Goal: Complete application form

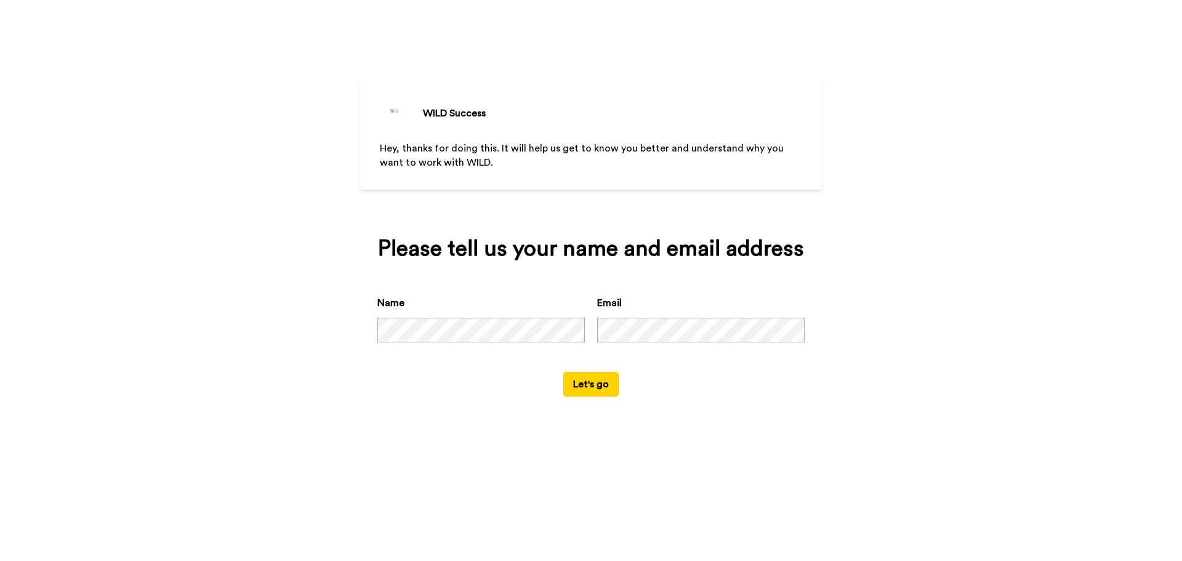
click at [935, 310] on div "WILD Success Hey, thanks for doing this. It will help us get to know you better…" at bounding box center [591, 280] width 1182 height 561
click at [606, 388] on button "Let's go" at bounding box center [590, 384] width 55 height 25
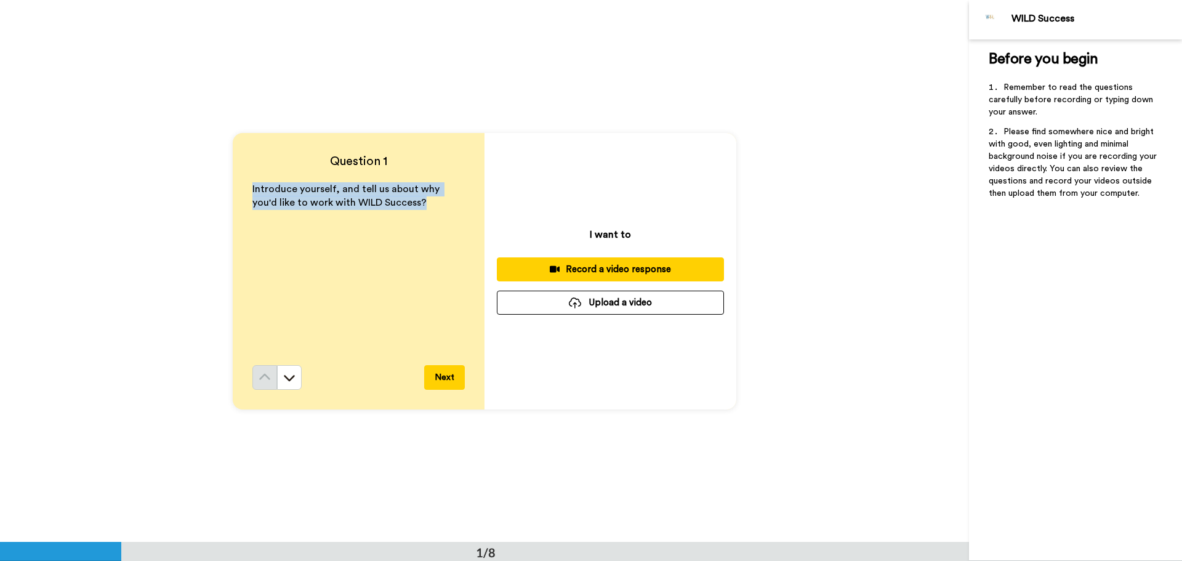
drag, startPoint x: 250, startPoint y: 188, endPoint x: 417, endPoint y: 212, distance: 169.3
click at [417, 212] on div "Introduce yourself, and tell us about why you'd like to work with WILD Success?" at bounding box center [358, 273] width 212 height 183
copy span "Introduce yourself, and tell us about why you'd like to work with WILD Success?"
click at [453, 381] on button "Next" at bounding box center [444, 377] width 41 height 25
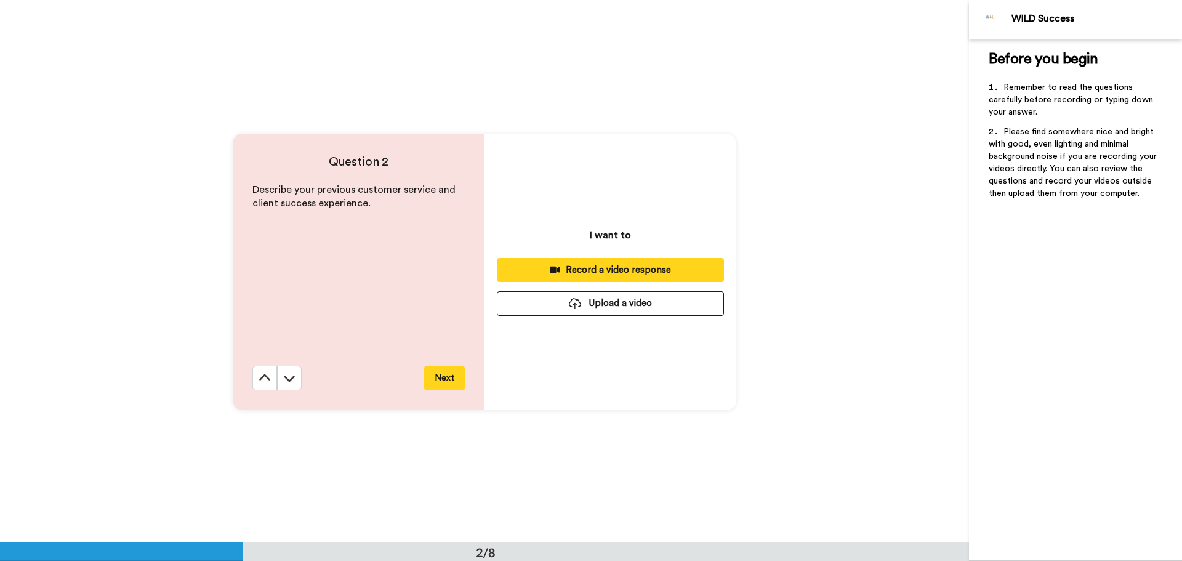
scroll to position [542, 0]
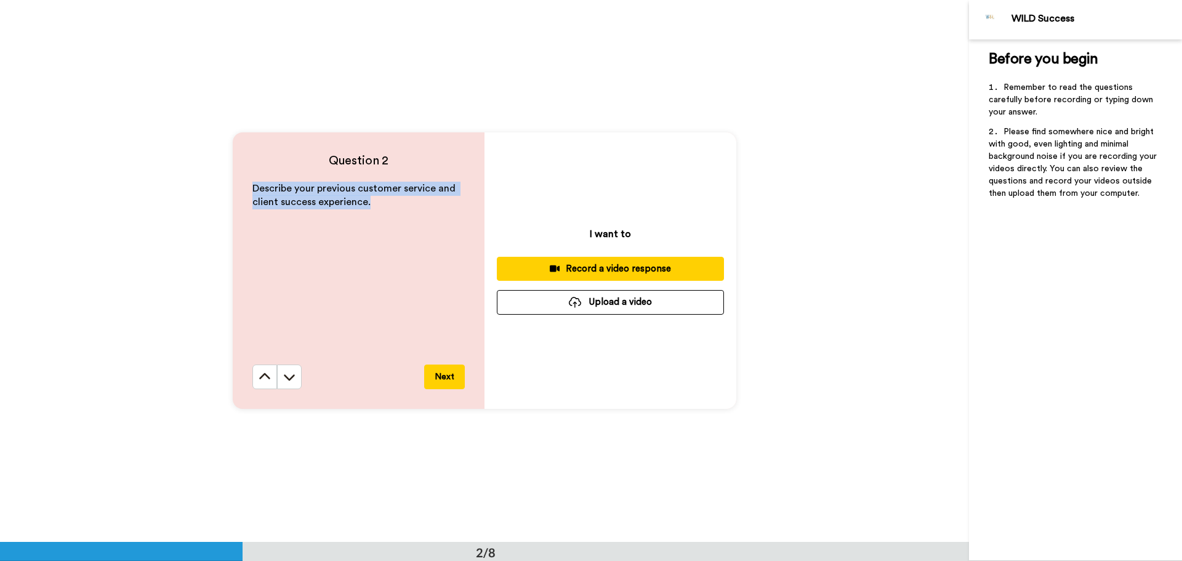
drag, startPoint x: 249, startPoint y: 187, endPoint x: 401, endPoint y: 206, distance: 152.6
click at [401, 206] on p "Describe your previous customer service and client success experience." at bounding box center [358, 196] width 212 height 28
copy span "Describe your previous customer service and client success experience."
click at [432, 371] on button "Next" at bounding box center [444, 376] width 41 height 25
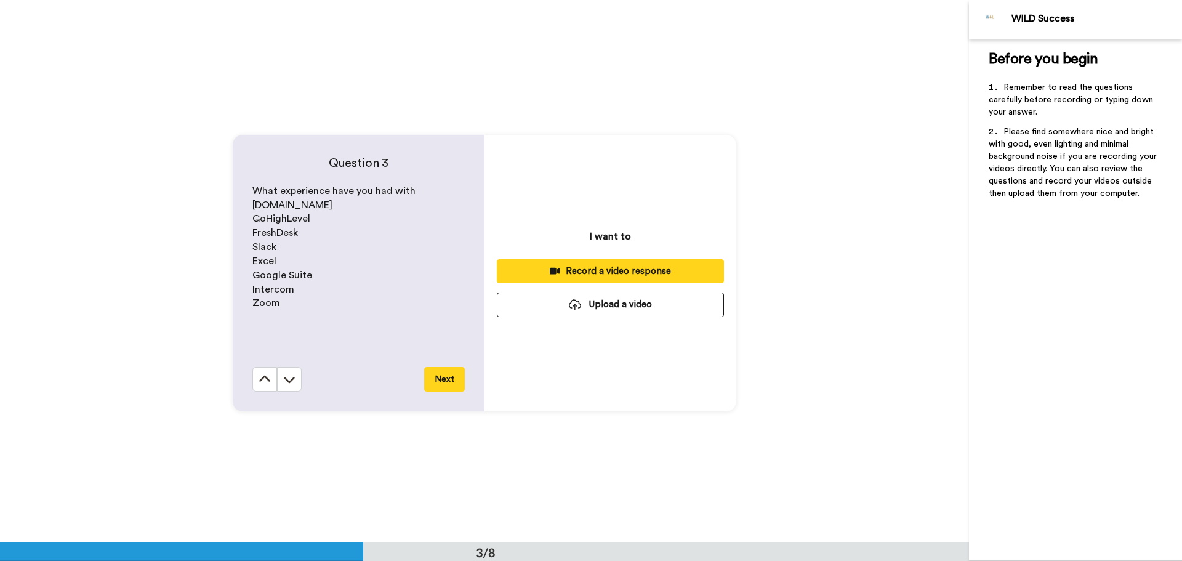
scroll to position [1084, 0]
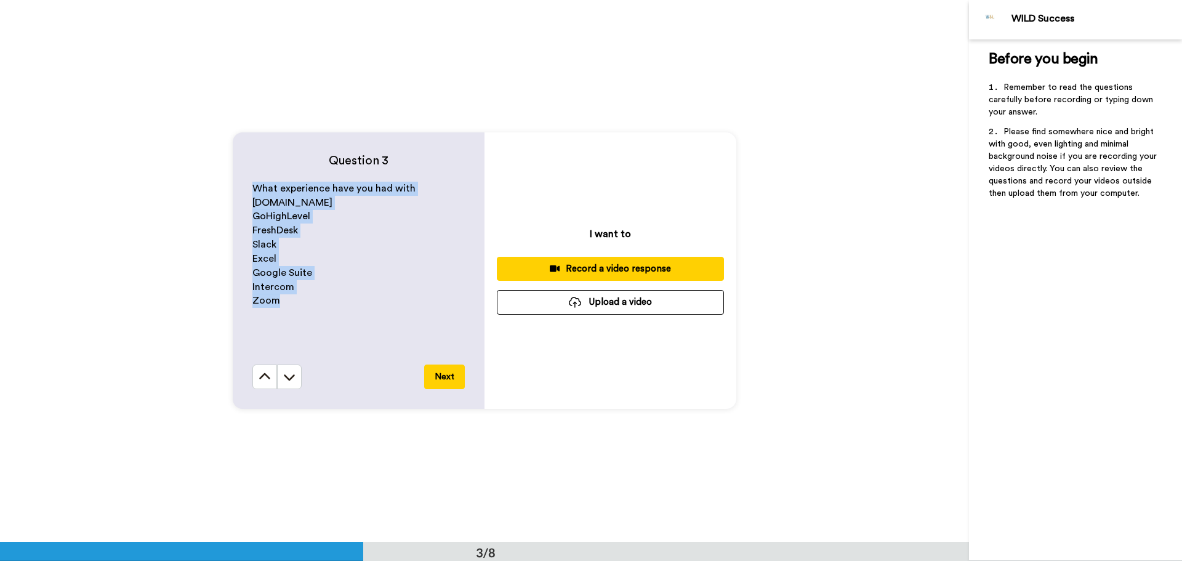
drag, startPoint x: 251, startPoint y: 185, endPoint x: 334, endPoint y: 294, distance: 137.5
click at [334, 294] on div "What experience have you had with [DOMAIN_NAME] GoHighLevel FreshDesk Slack Exc…" at bounding box center [358, 273] width 212 height 183
copy div "What experience have you had with [DOMAIN_NAME] GoHighLevel FreshDesk Slack Exc…"
click at [443, 378] on button "Next" at bounding box center [444, 376] width 41 height 25
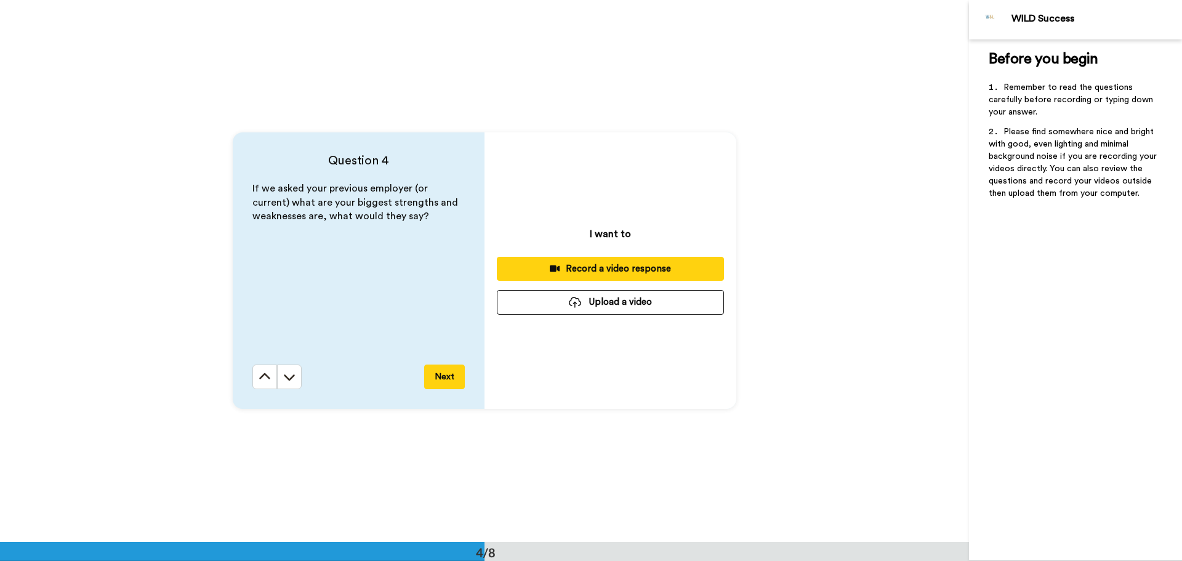
scroll to position [1626, 0]
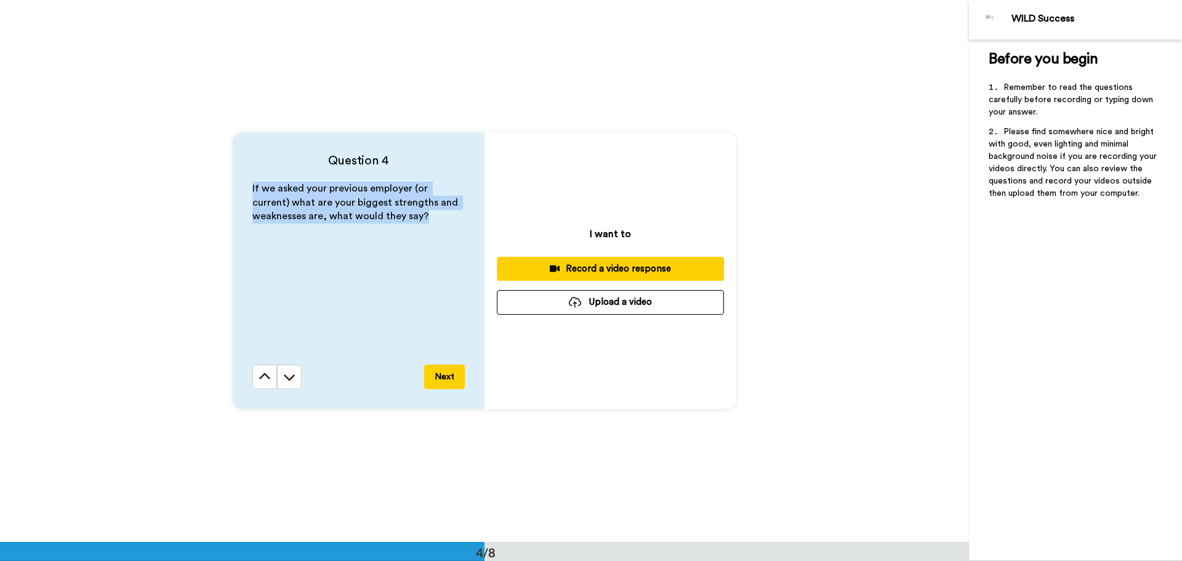
drag, startPoint x: 249, startPoint y: 188, endPoint x: 437, endPoint y: 219, distance: 190.3
click at [437, 219] on p "If we asked your previous employer (or current) what are your biggest strengths…" at bounding box center [358, 203] width 212 height 42
copy span "If we asked your previous employer (or current) what are your biggest strengths…"
click at [455, 377] on button "Next" at bounding box center [444, 376] width 41 height 25
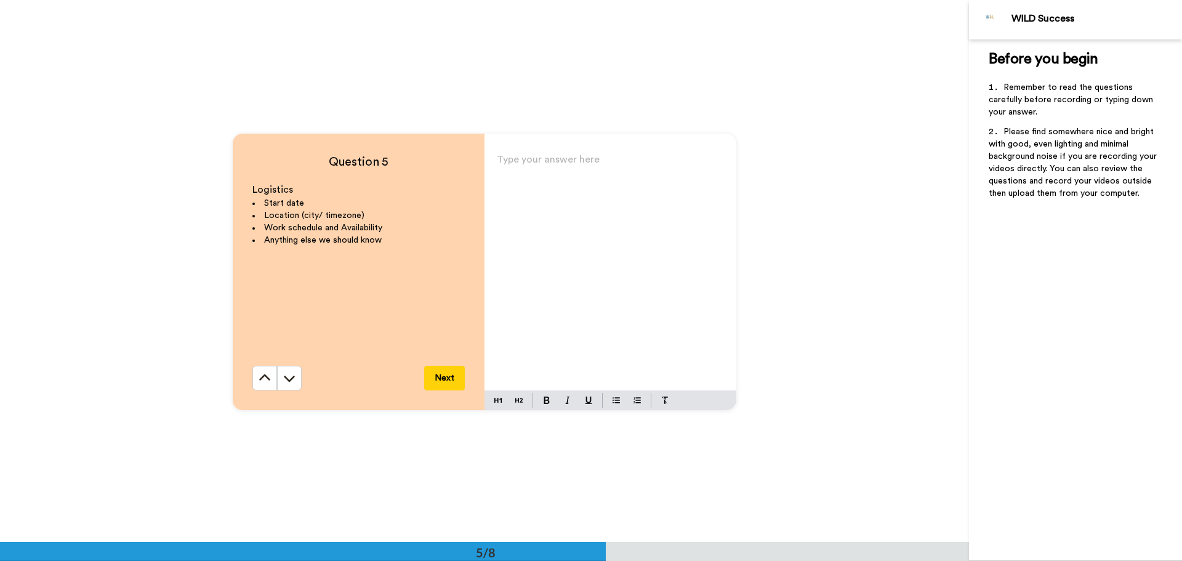
scroll to position [2168, 0]
drag, startPoint x: 250, startPoint y: 186, endPoint x: 408, endPoint y: 233, distance: 164.6
click at [408, 233] on div "Logistics Start date Location (city/ timezone) Work schedule and Availability A…" at bounding box center [358, 273] width 212 height 183
copy div "Logistics Start date Location (city/ timezone) Work schedule and Availability A…"
click at [451, 376] on button "Next" at bounding box center [444, 376] width 41 height 25
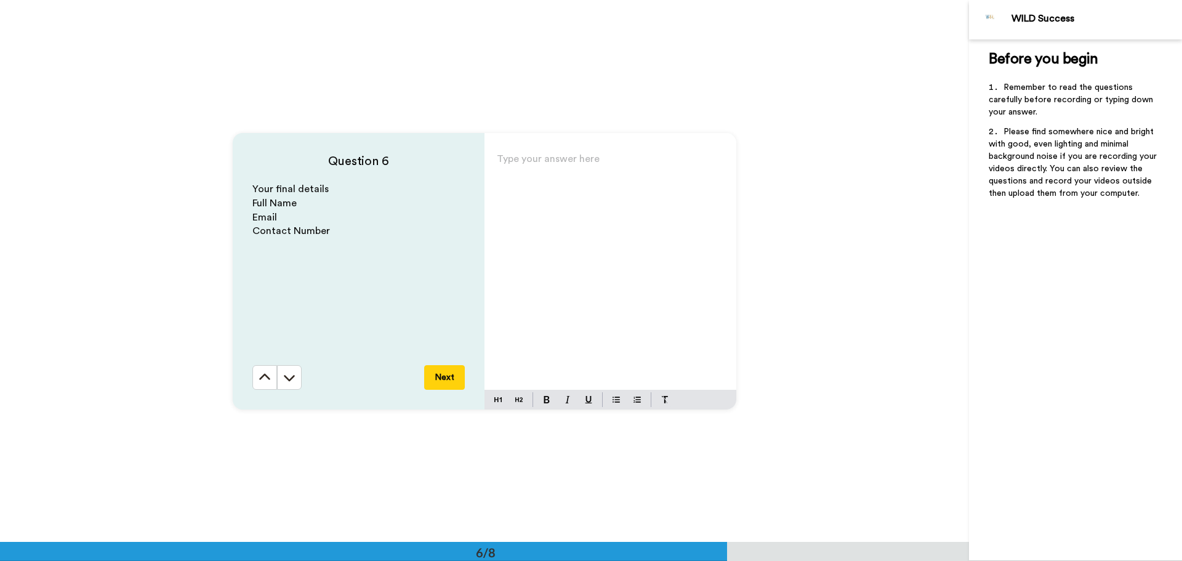
scroll to position [2709, 0]
drag, startPoint x: 251, startPoint y: 184, endPoint x: 342, endPoint y: 238, distance: 105.2
click at [342, 238] on div "Your final details Full Name Email Contact Number" at bounding box center [358, 273] width 212 height 183
copy div "Your final details Full Name Email Contact Number"
click at [449, 373] on button "Next" at bounding box center [444, 376] width 41 height 25
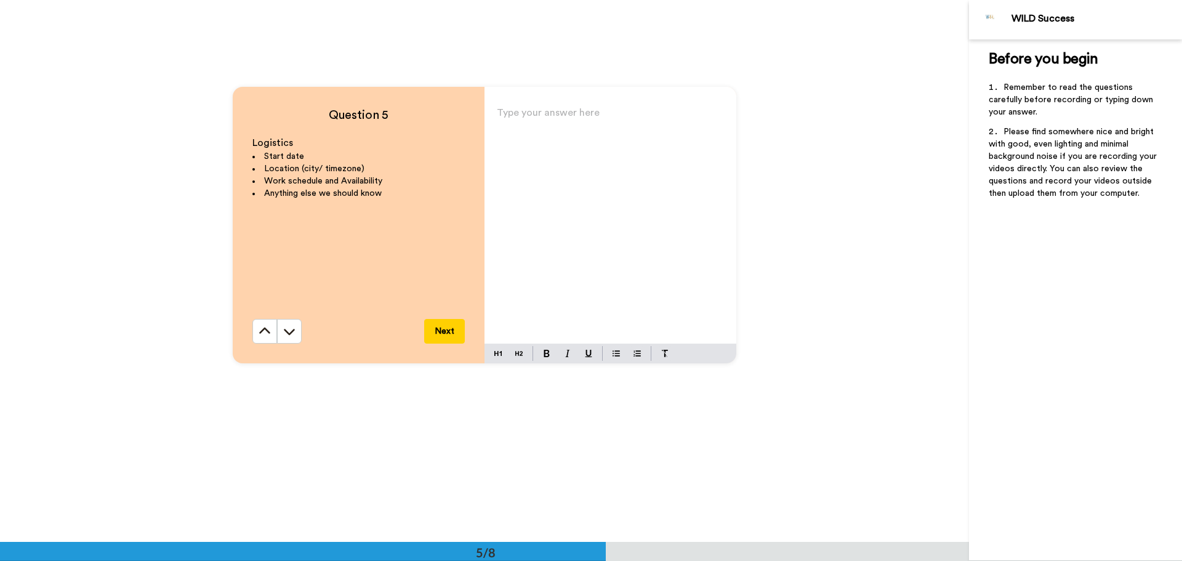
scroll to position [2205, 0]
